Goal: Navigation & Orientation: Understand site structure

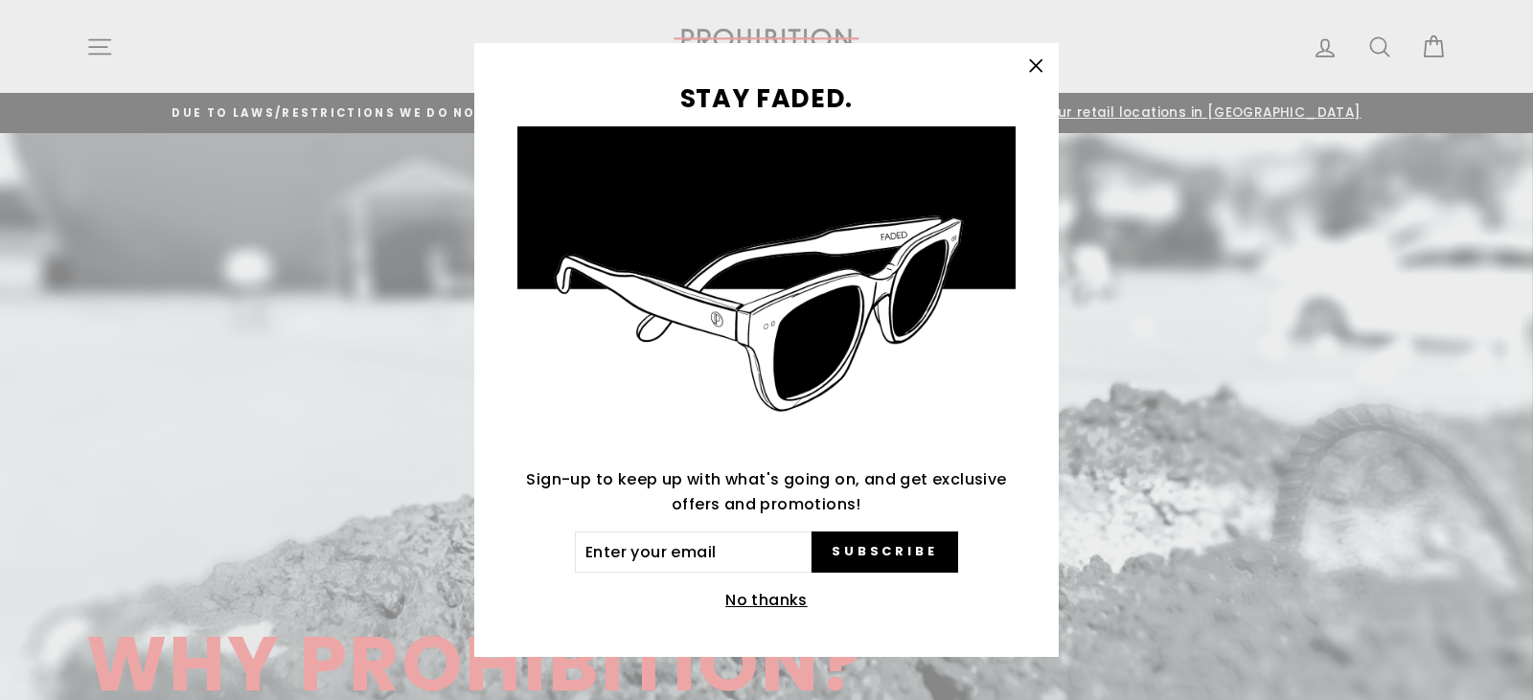
click at [1036, 64] on icon "button" at bounding box center [1035, 66] width 27 height 27
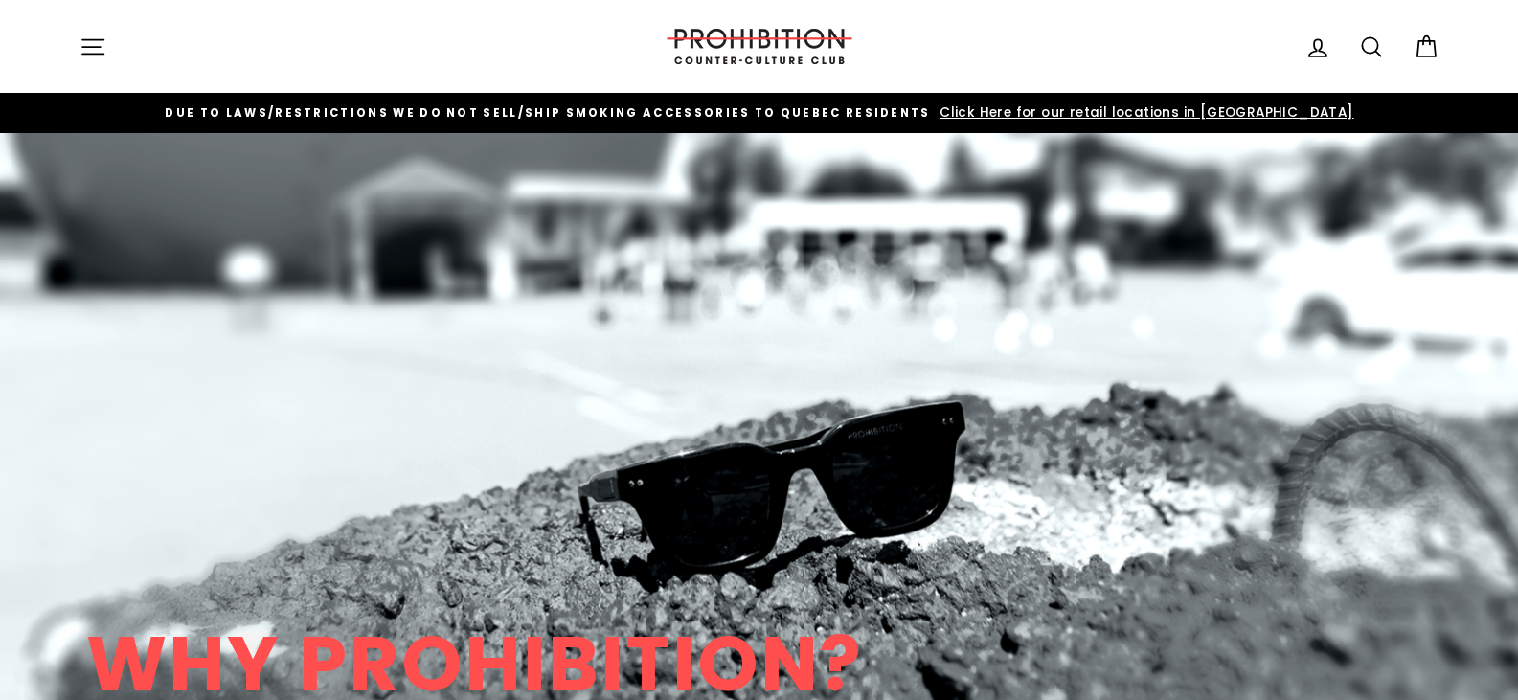
click at [85, 44] on icon "button" at bounding box center [93, 47] width 27 height 27
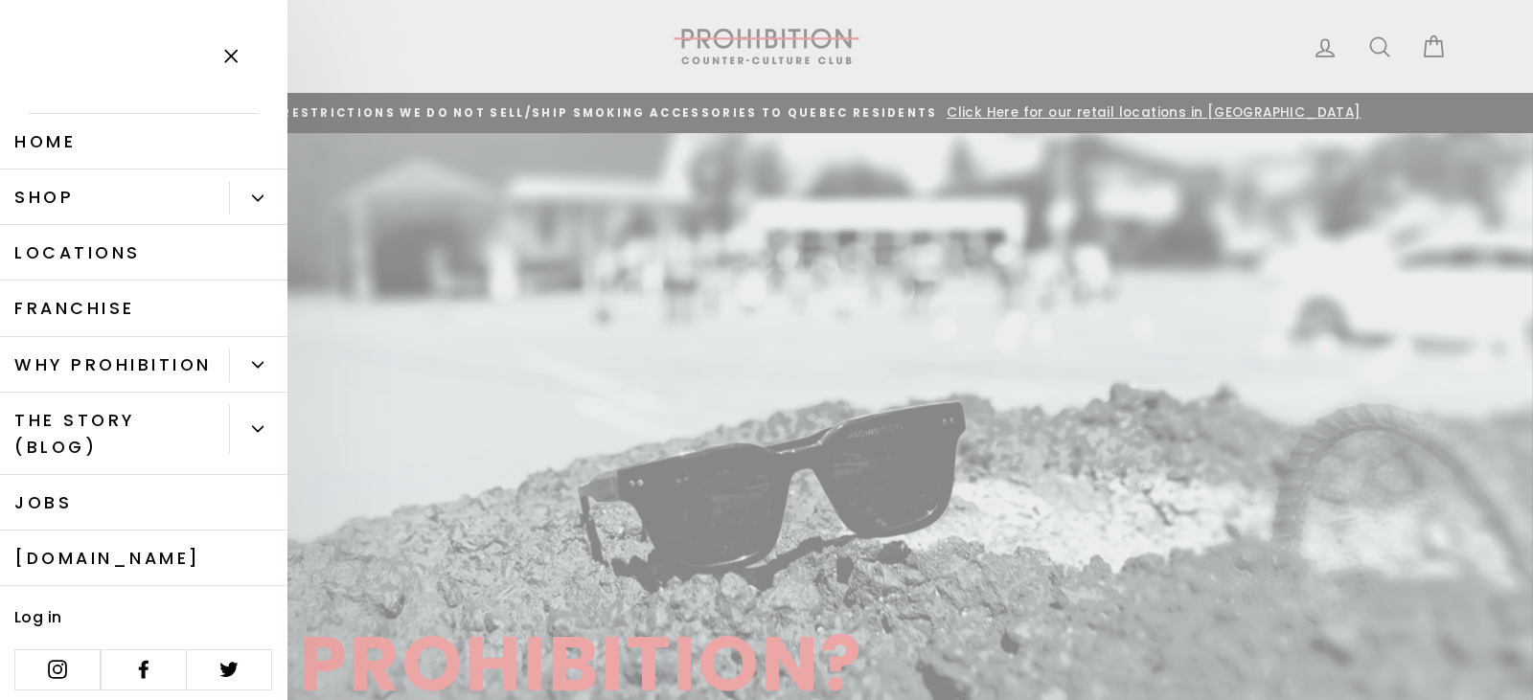
click at [247, 190] on button "Primary" at bounding box center [258, 198] width 58 height 34
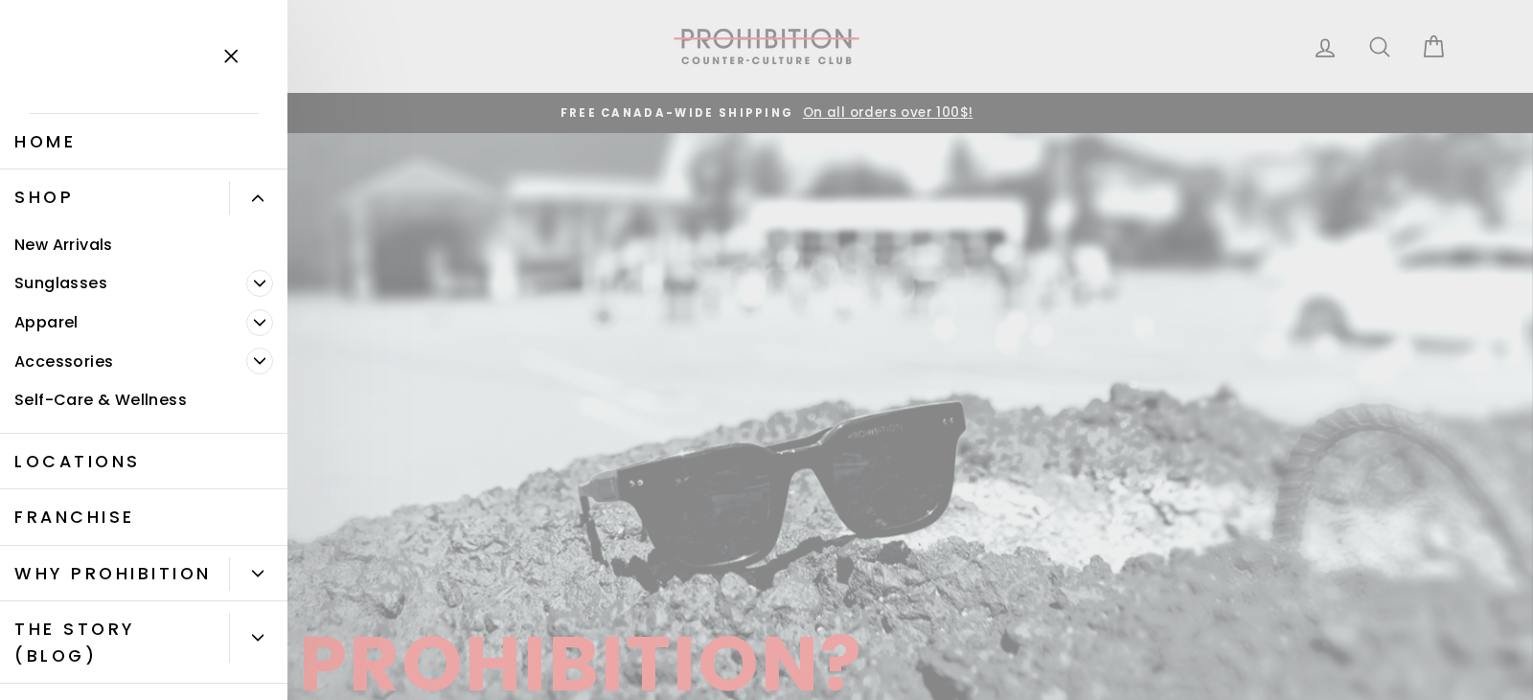
click at [247, 190] on button "Primary" at bounding box center [258, 198] width 58 height 34
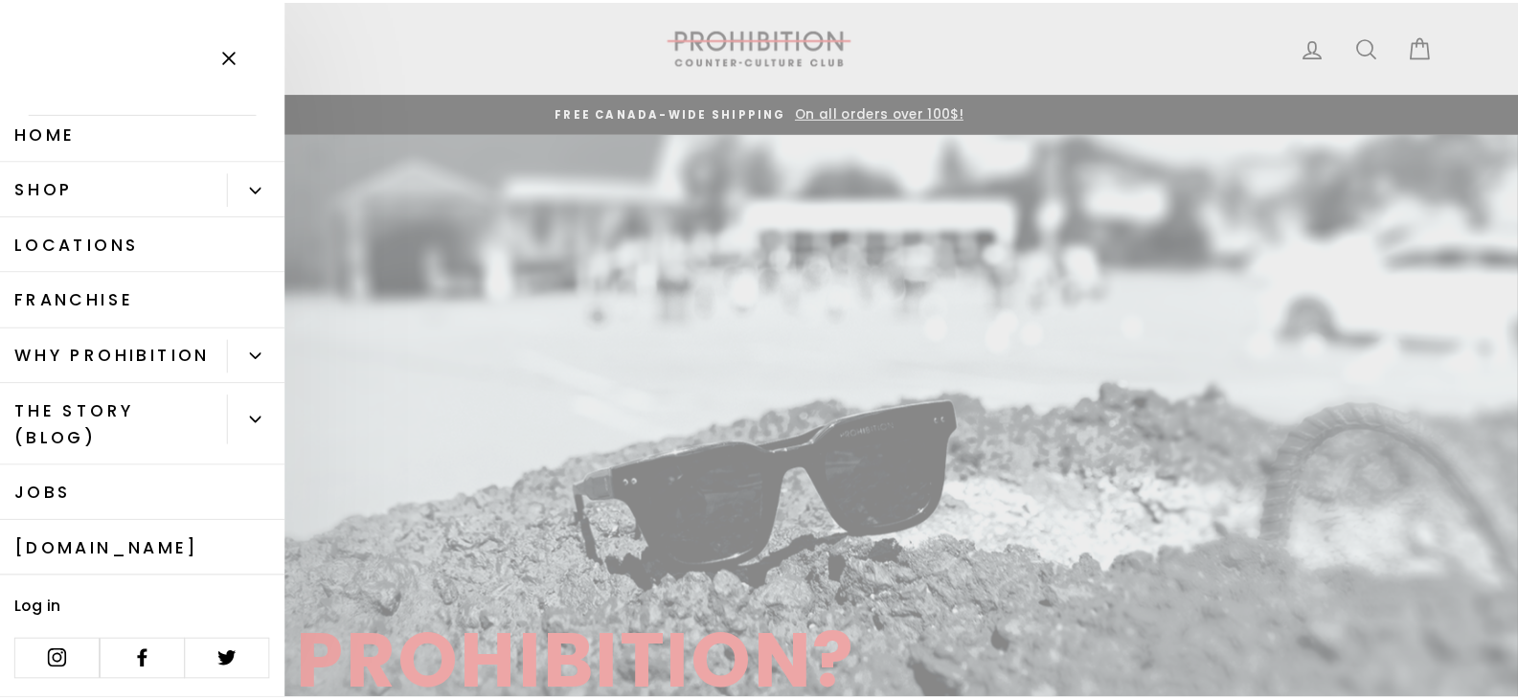
scroll to position [36, 0]
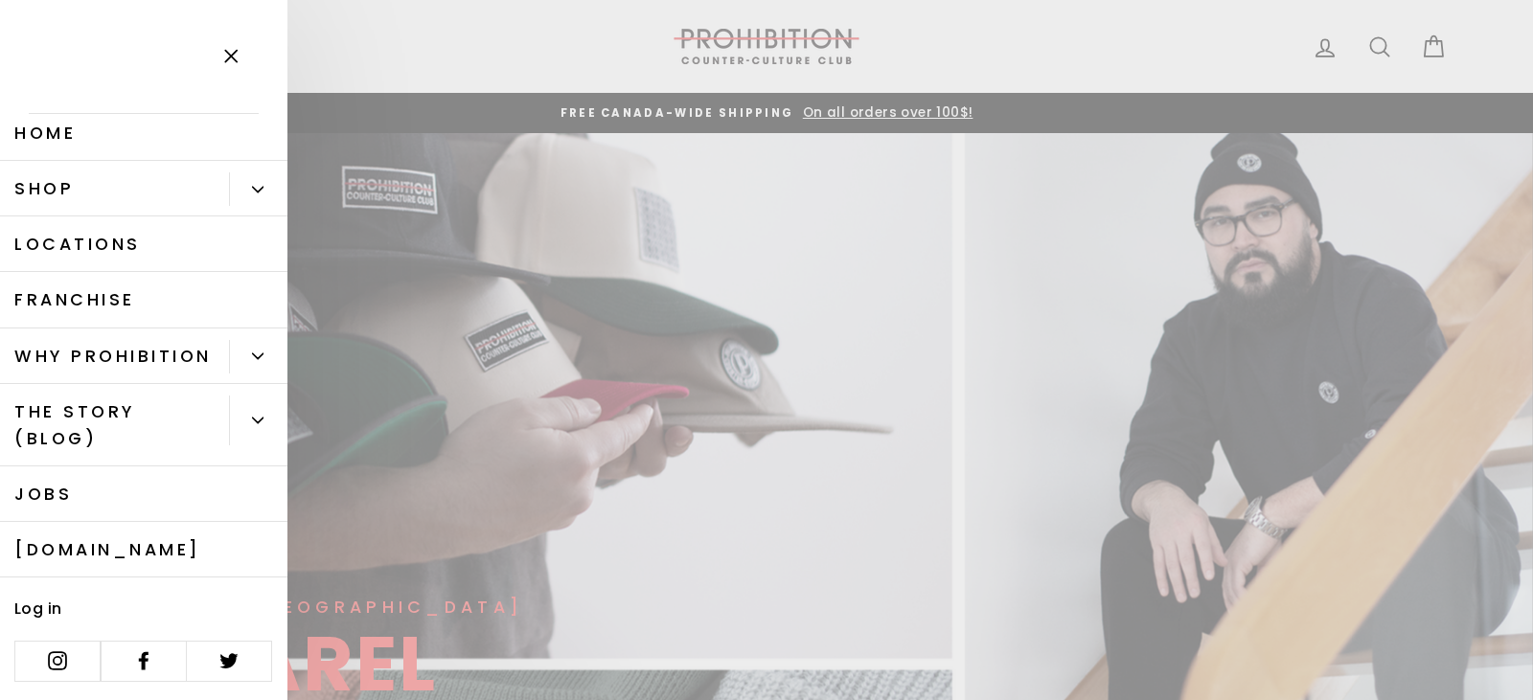
click at [229, 49] on icon "button" at bounding box center [230, 56] width 27 height 27
